Goal: Find contact information: Find contact information

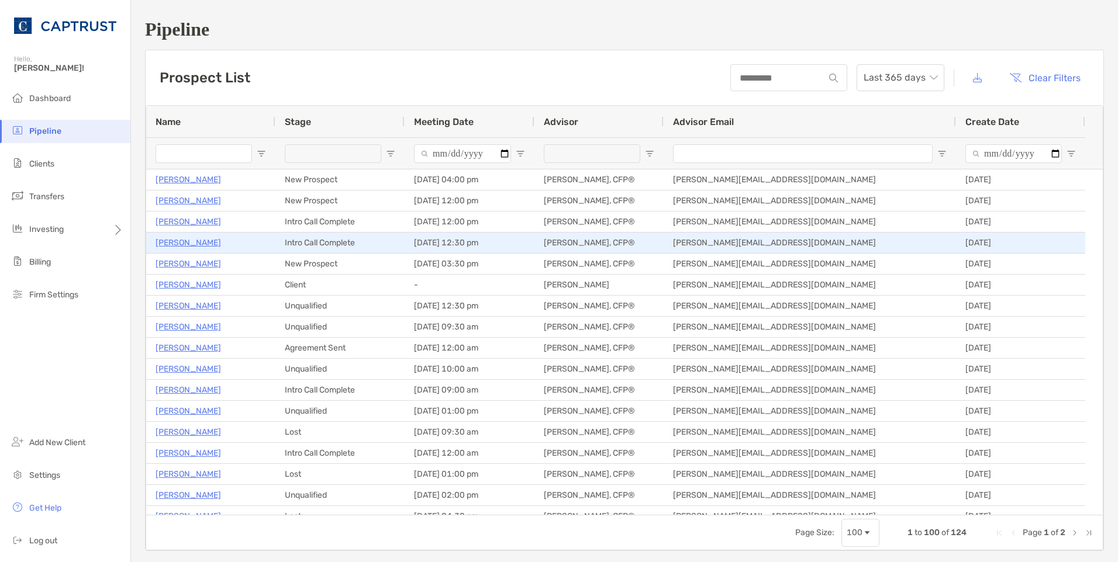
click at [193, 243] on p "[PERSON_NAME]" at bounding box center [187, 243] width 65 height 15
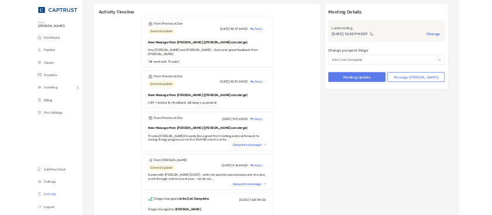
scroll to position [234, 0]
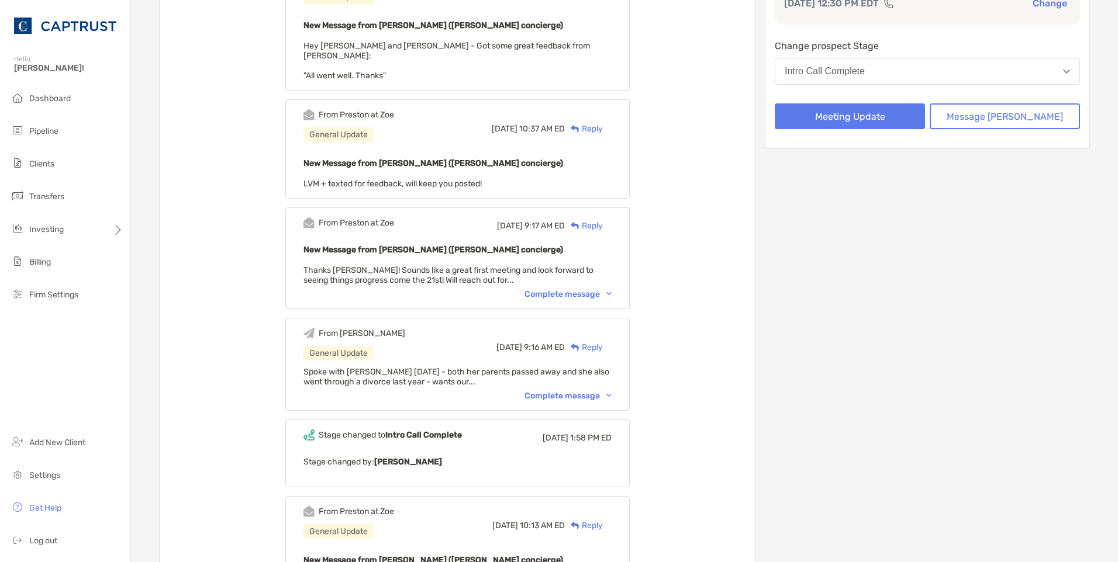
click at [603, 391] on div "Complete message" at bounding box center [567, 396] width 87 height 10
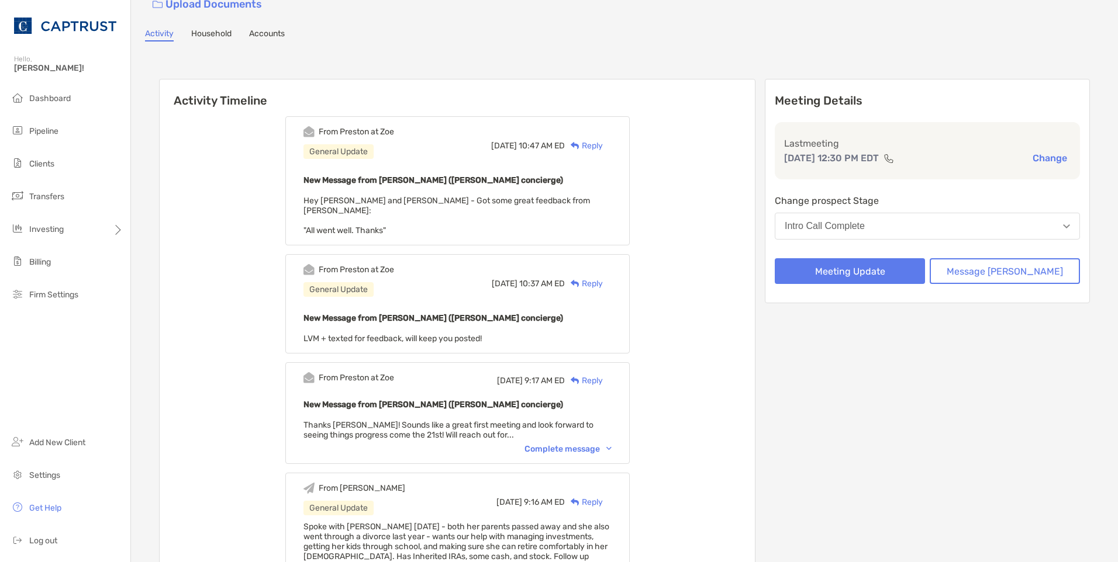
scroll to position [0, 0]
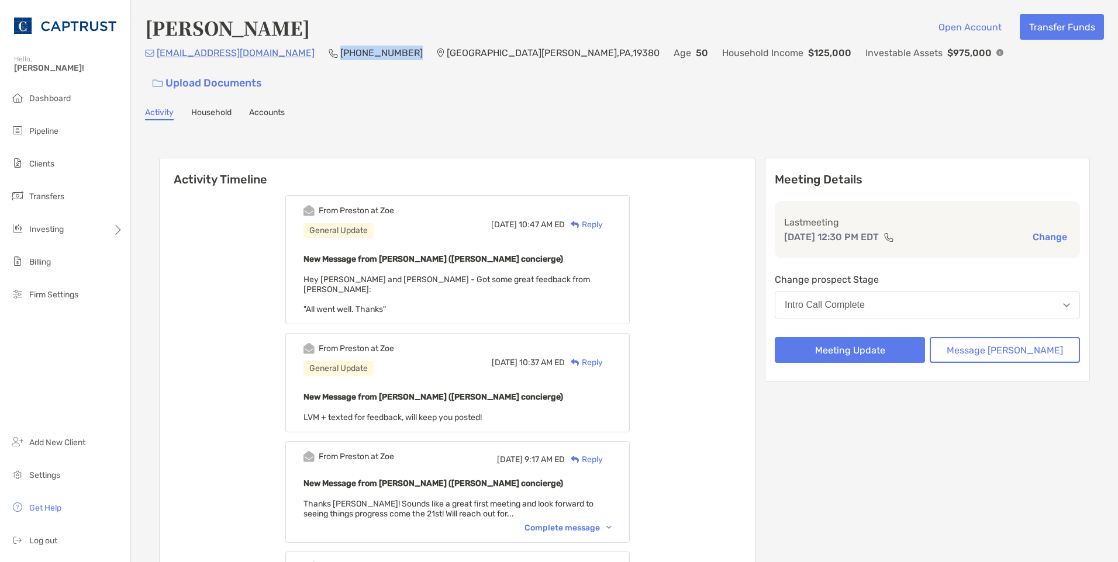
drag, startPoint x: 355, startPoint y: 58, endPoint x: 288, endPoint y: 61, distance: 66.7
click at [340, 60] on p "(484) 356-6998" at bounding box center [381, 53] width 82 height 15
copy p "(484) 356-6998"
click at [427, 8] on div "Jennifer Gemmell Open Account Transfer Funds tjgemmell@hotmail.com (484) 356-69…" at bounding box center [624, 566] width 987 height 1133
click at [586, 523] on div "Complete message" at bounding box center [567, 528] width 87 height 10
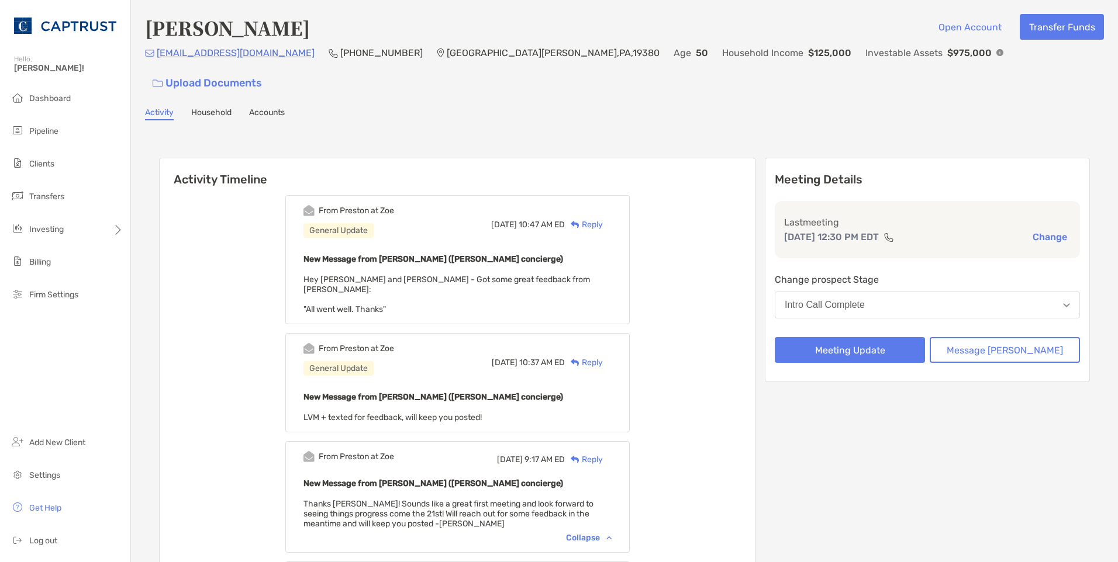
click at [597, 533] on div "Collapse" at bounding box center [589, 538] width 46 height 10
